Goal: Navigation & Orientation: Find specific page/section

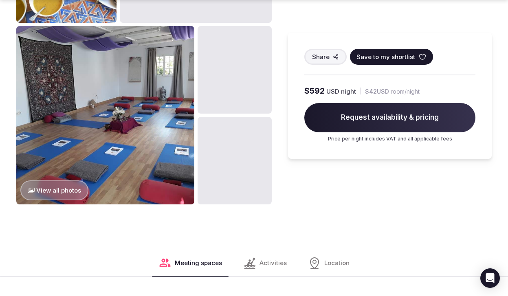
scroll to position [641, 0]
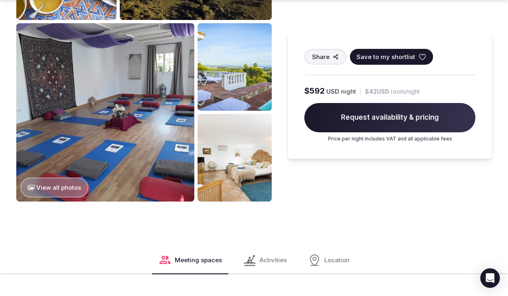
click at [45, 178] on button "View all photos" at bounding box center [54, 188] width 68 height 20
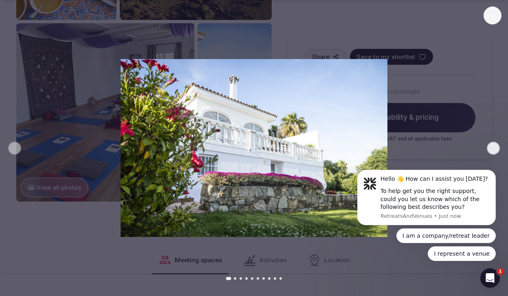
scroll to position [0, 0]
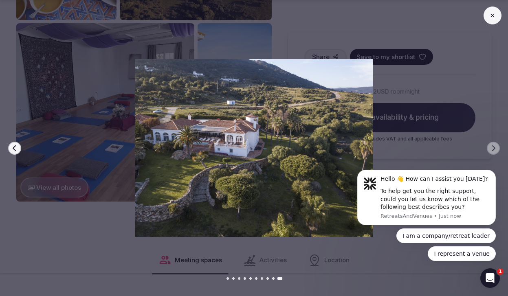
click at [491, 15] on icon at bounding box center [492, 15] width 4 height 4
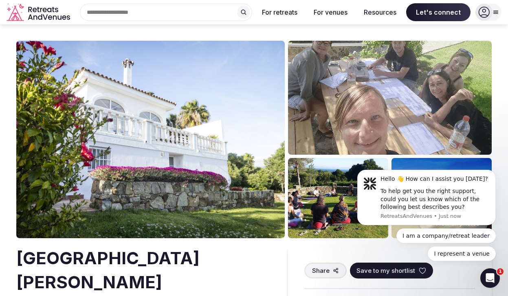
click at [128, 16] on div "Search Popular Destinations [GEOGRAPHIC_DATA], [GEOGRAPHIC_DATA] [GEOGRAPHIC_DA…" at bounding box center [162, 12] width 179 height 17
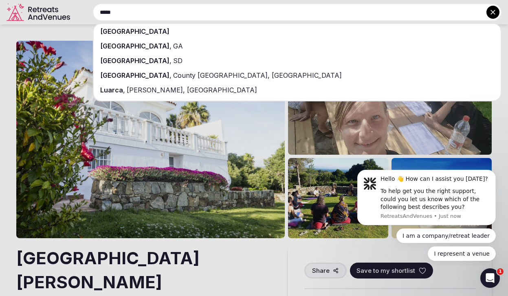
type input "*****"
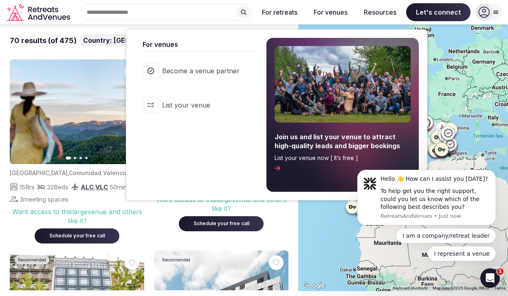
click at [329, 15] on button "For venues" at bounding box center [330, 12] width 47 height 18
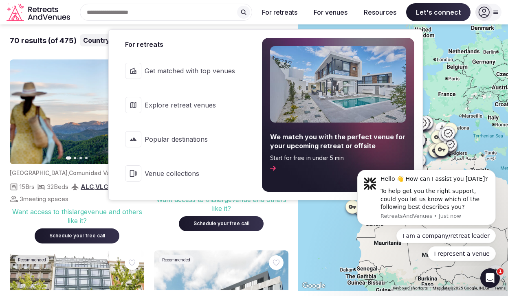
click at [209, 106] on span "Explore retreat venues" at bounding box center [190, 105] width 90 height 9
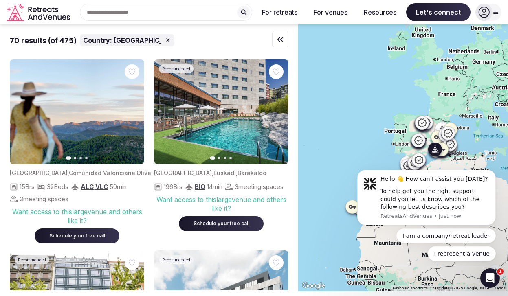
click at [133, 111] on icon "button" at bounding box center [132, 112] width 7 height 7
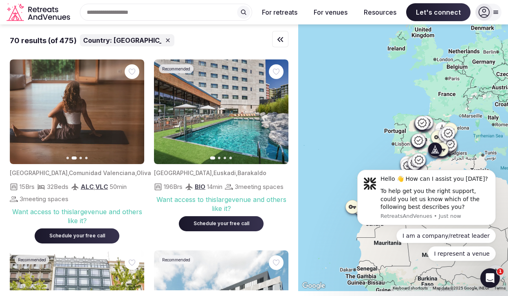
click at [133, 112] on icon "button" at bounding box center [132, 112] width 7 height 7
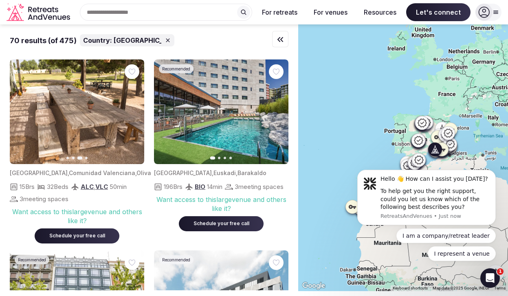
click at [133, 112] on icon "button" at bounding box center [132, 112] width 7 height 7
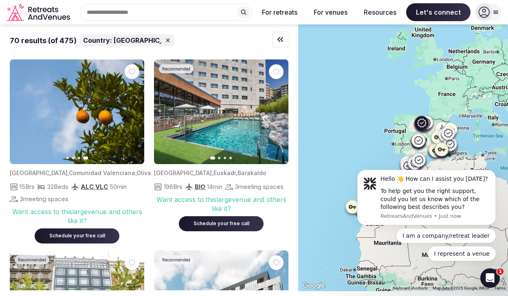
click at [278, 114] on icon "button" at bounding box center [277, 112] width 7 height 7
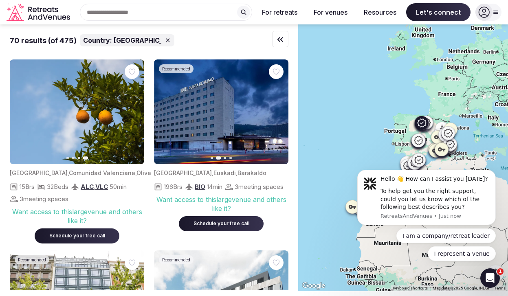
click at [278, 114] on icon "button" at bounding box center [277, 112] width 7 height 7
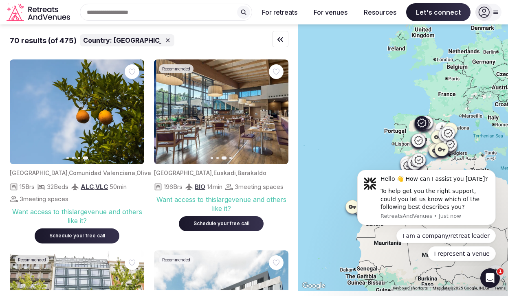
click at [278, 114] on icon "button" at bounding box center [277, 112] width 7 height 7
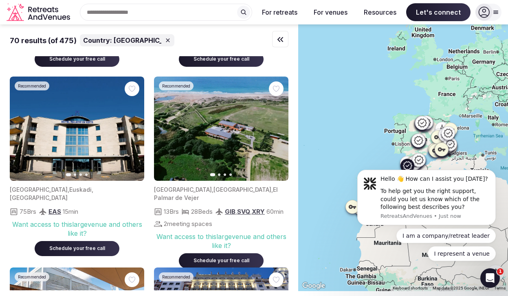
scroll to position [366, 0]
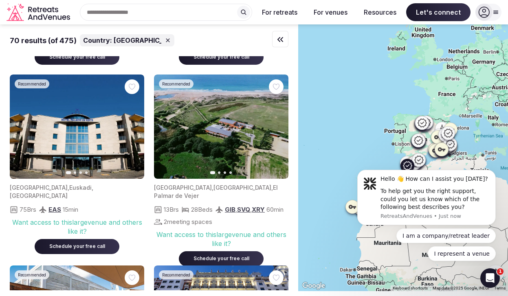
click at [278, 130] on icon "button" at bounding box center [277, 126] width 7 height 7
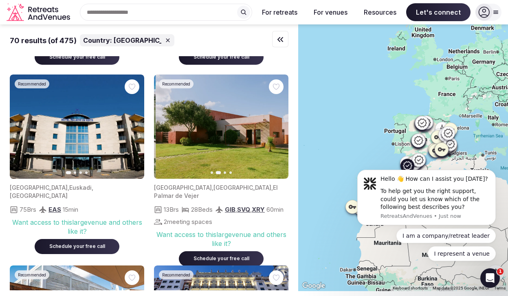
click at [278, 130] on icon "button" at bounding box center [277, 126] width 7 height 7
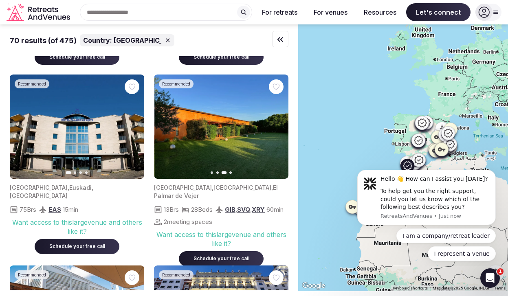
click at [278, 130] on icon "button" at bounding box center [277, 126] width 7 height 7
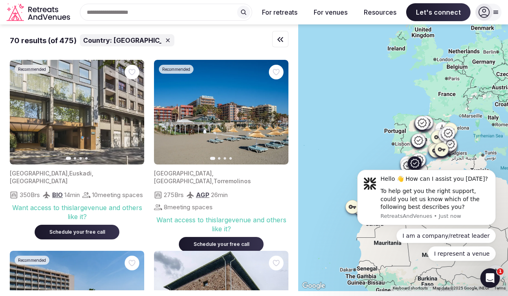
scroll to position [1332, 0]
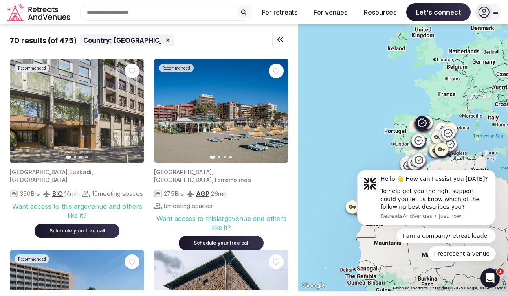
click at [132, 114] on icon "button" at bounding box center [132, 111] width 7 height 7
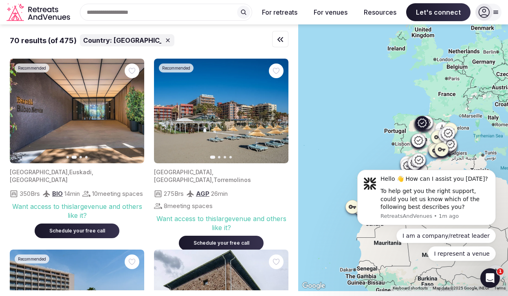
click at [132, 114] on icon "button" at bounding box center [132, 111] width 7 height 7
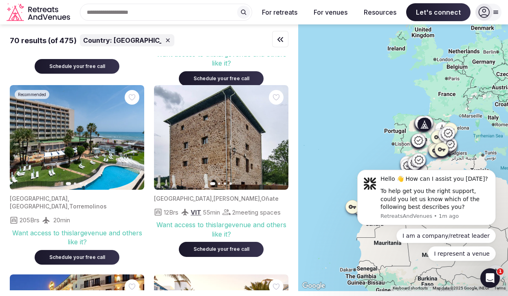
scroll to position [1498, 0]
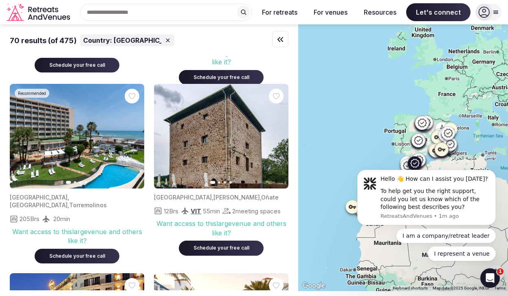
click at [132, 139] on icon "button" at bounding box center [132, 136] width 7 height 7
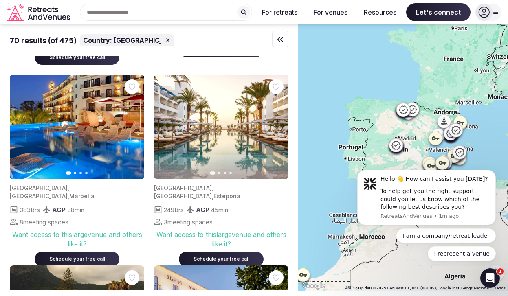
scroll to position [0, 0]
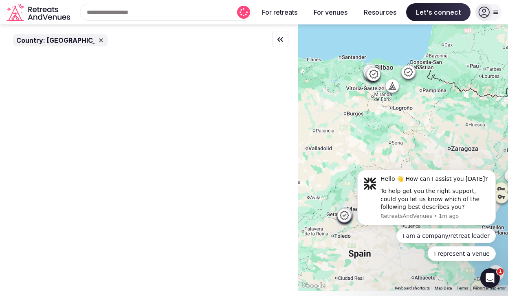
drag, startPoint x: 348, startPoint y: 85, endPoint x: 380, endPoint y: 109, distance: 39.5
click at [380, 110] on div at bounding box center [403, 157] width 210 height 267
